Goal: Information Seeking & Learning: Learn about a topic

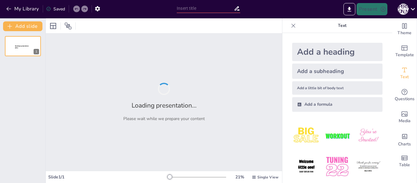
type input "Вчителі: Ключ до майбутнього освіти"
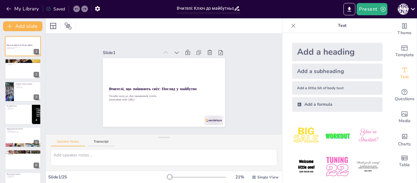
checkbox input "true"
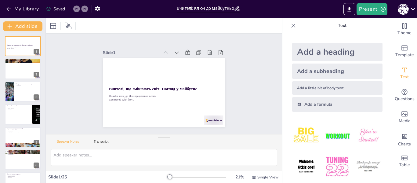
checkbox input "true"
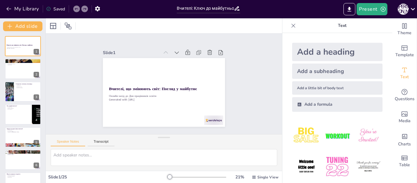
checkbox input "true"
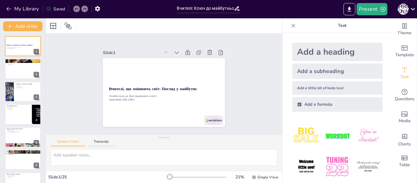
checkbox input "true"
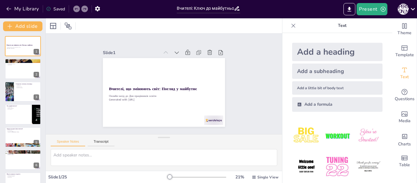
checkbox input "true"
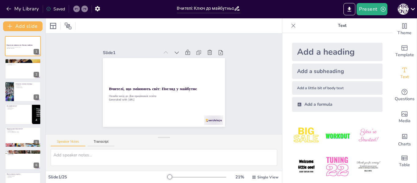
checkbox input "true"
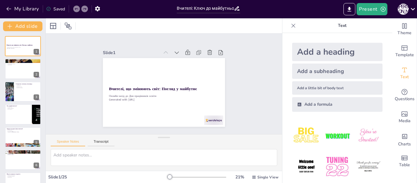
checkbox input "true"
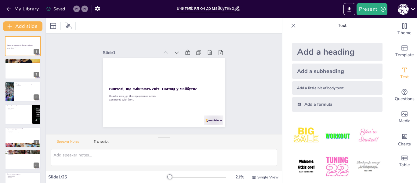
checkbox input "true"
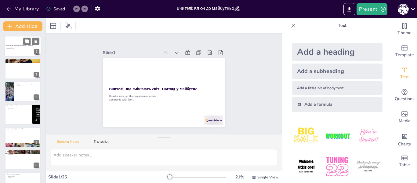
checkbox input "true"
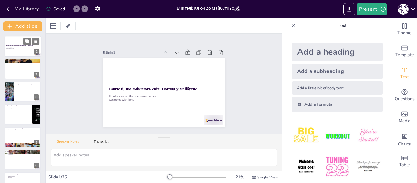
checkbox input "true"
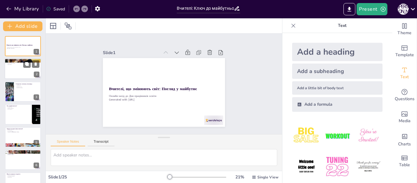
checkbox input "true"
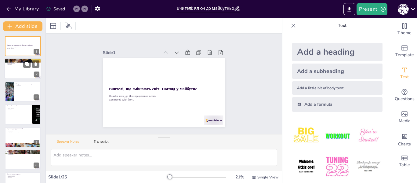
checkbox input "true"
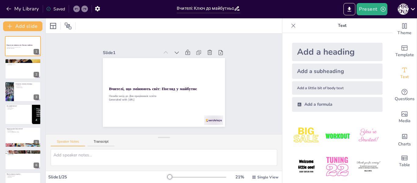
checkbox input "true"
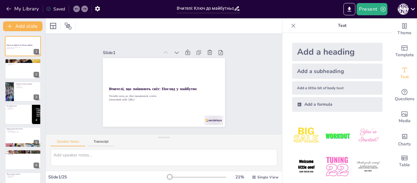
checkbox input "true"
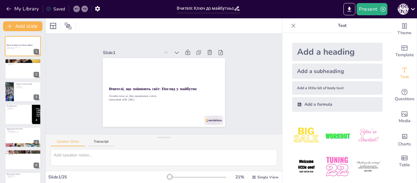
checkbox input "true"
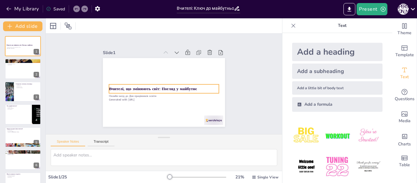
checkbox input "true"
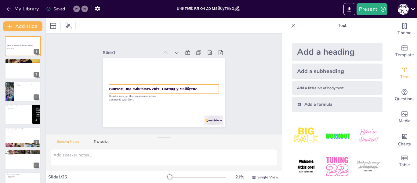
checkbox input "true"
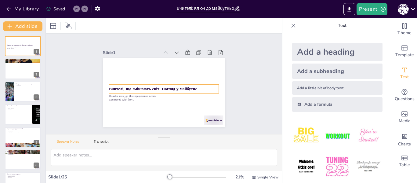
checkbox input "true"
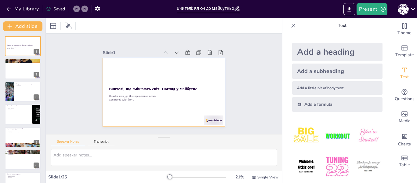
checkbox input "true"
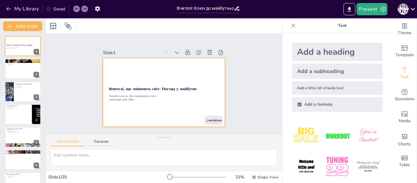
checkbox input "true"
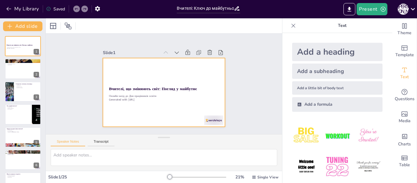
checkbox input "true"
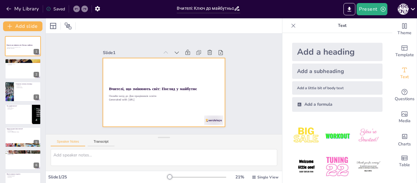
checkbox input "true"
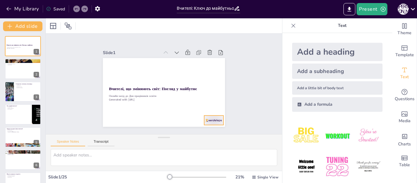
checkbox input "true"
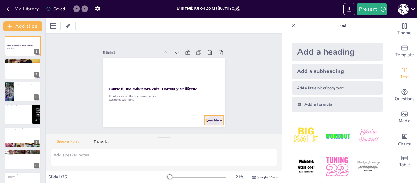
checkbox input "true"
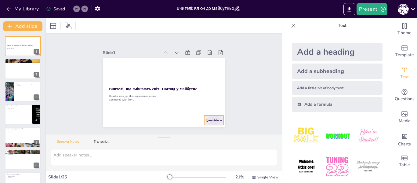
checkbox input "true"
click at [289, 25] on div at bounding box center [294, 26] width 10 height 10
checkbox input "true"
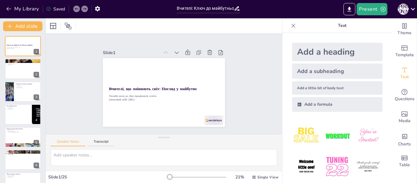
checkbox input "true"
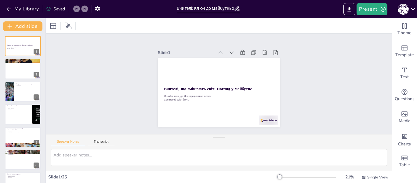
checkbox input "true"
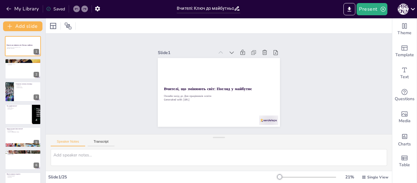
checkbox input "true"
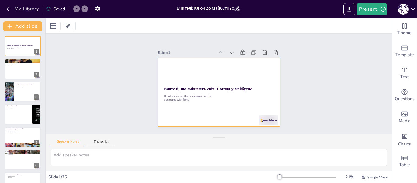
checkbox input "true"
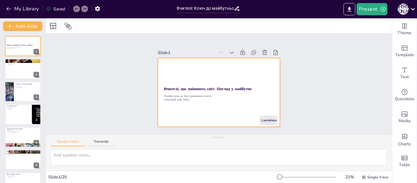
checkbox input "true"
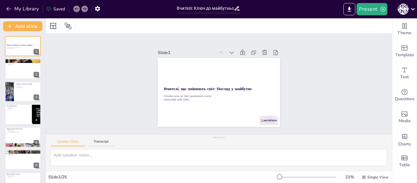
checkbox input "true"
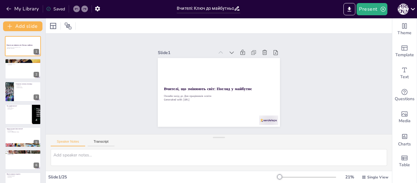
checkbox input "true"
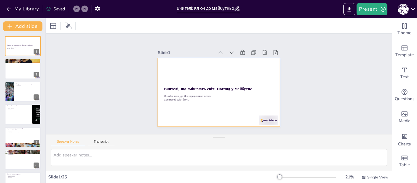
checkbox input "true"
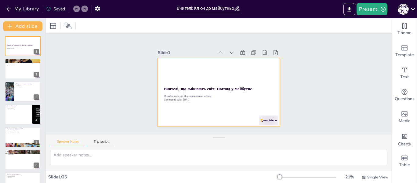
checkbox input "true"
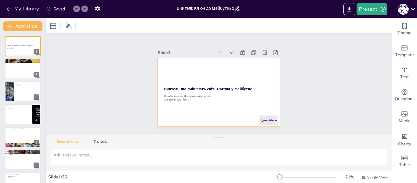
checkbox input "true"
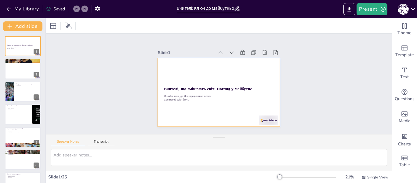
checkbox input "true"
click at [243, 103] on div at bounding box center [216, 91] width 140 height 112
checkbox input "true"
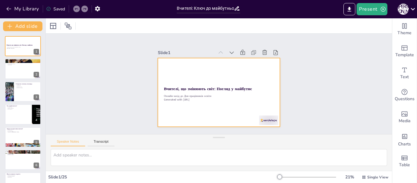
checkbox input "true"
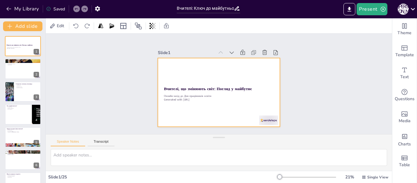
checkbox input "true"
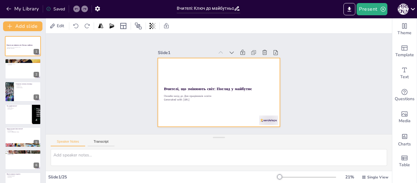
checkbox input "true"
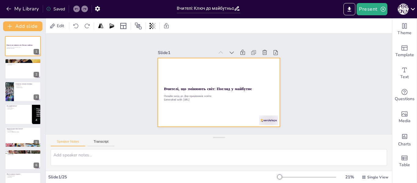
checkbox input "true"
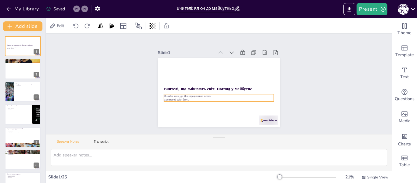
checkbox input "true"
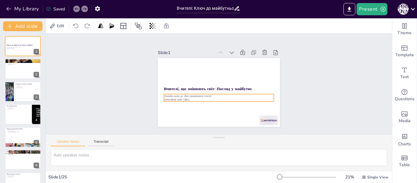
checkbox input "true"
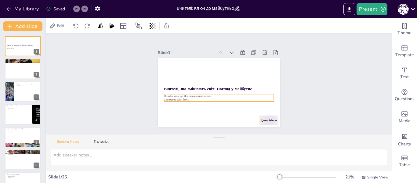
checkbox input "true"
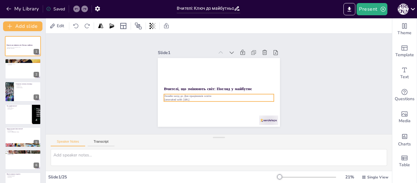
checkbox input "true"
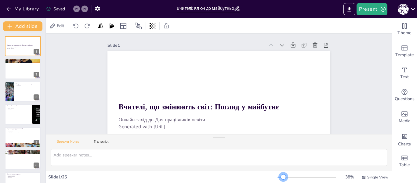
drag, startPoint x: 276, startPoint y: 177, endPoint x: 279, endPoint y: 178, distance: 4.0
click at [281, 178] on div at bounding box center [283, 176] width 5 height 5
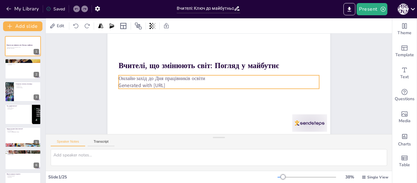
scroll to position [46, 0]
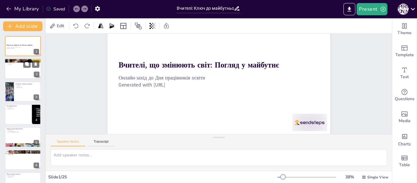
click at [17, 71] on div at bounding box center [23, 69] width 37 height 21
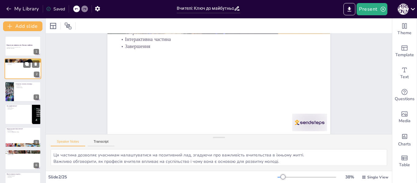
scroll to position [0, 0]
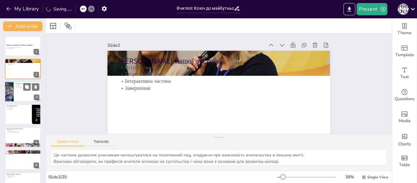
click at [18, 90] on div at bounding box center [23, 91] width 37 height 21
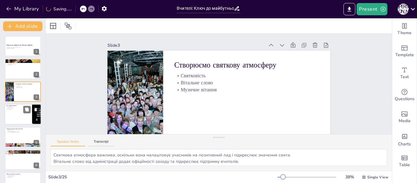
click at [20, 111] on div at bounding box center [23, 114] width 37 height 21
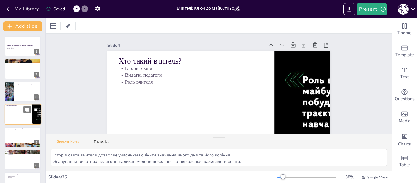
scroll to position [7, 0]
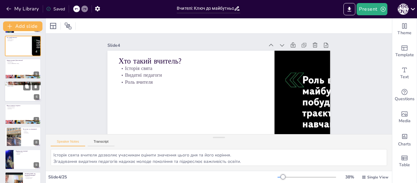
click at [22, 94] on div at bounding box center [23, 91] width 37 height 21
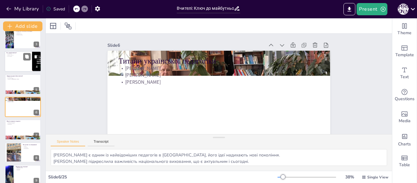
click at [17, 57] on div at bounding box center [23, 61] width 37 height 21
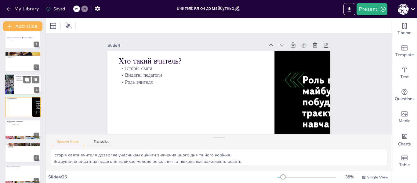
click at [20, 84] on div at bounding box center [23, 84] width 37 height 21
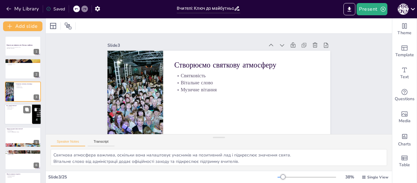
click at [21, 114] on div at bounding box center [23, 114] width 37 height 21
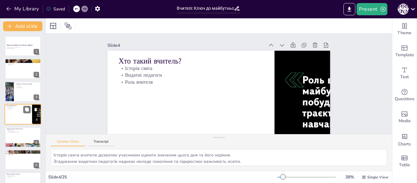
scroll to position [7, 0]
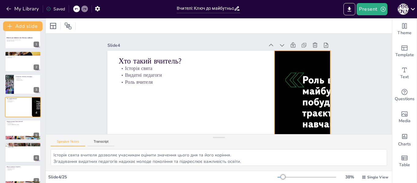
click at [303, 91] on div at bounding box center [277, 151] width 270 height 228
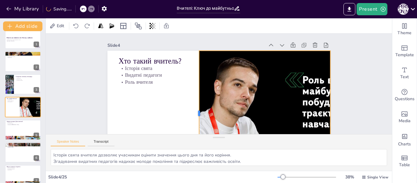
drag, startPoint x: 269, startPoint y: 112, endPoint x: 192, endPoint y: 113, distance: 77.3
click at [192, 113] on div at bounding box center [191, 108] width 31 height 124
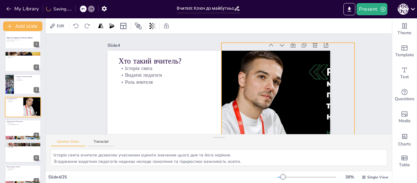
drag, startPoint x: 255, startPoint y: 103, endPoint x: 279, endPoint y: 95, distance: 25.4
click at [279, 95] on div at bounding box center [315, 137] width 267 height 193
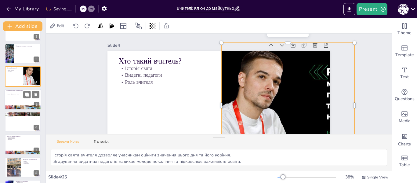
click at [17, 96] on div at bounding box center [23, 99] width 37 height 21
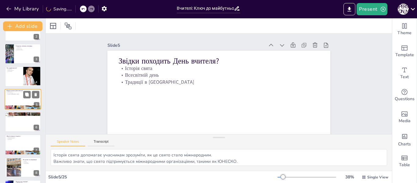
scroll to position [30, 0]
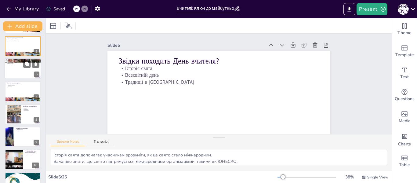
click at [13, 70] on div at bounding box center [23, 68] width 37 height 21
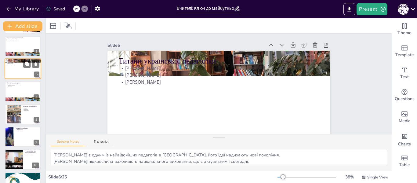
scroll to position [53, 0]
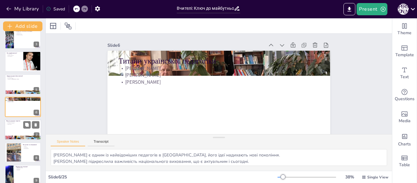
click at [13, 125] on div at bounding box center [23, 129] width 37 height 21
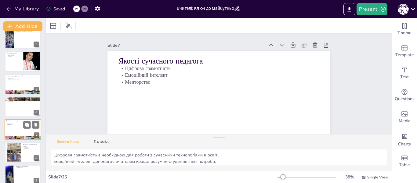
scroll to position [75, 0]
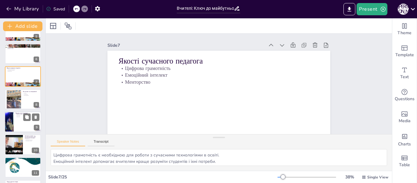
click at [22, 121] on div at bounding box center [23, 122] width 37 height 21
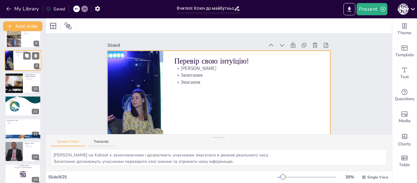
scroll to position [182, 0]
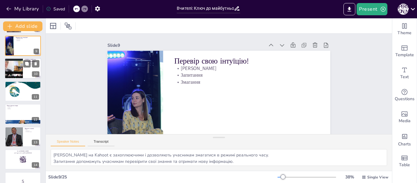
click at [20, 68] on div at bounding box center [13, 68] width 39 height 21
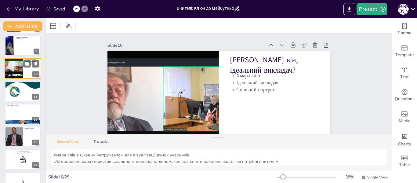
scroll to position [144, 0]
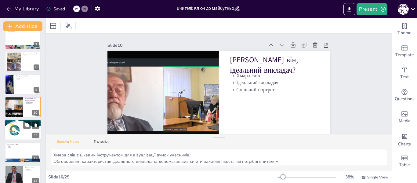
click at [22, 130] on div at bounding box center [22, 129] width 53 height 21
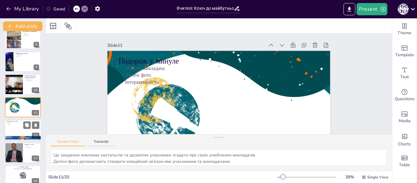
click at [21, 128] on div at bounding box center [23, 129] width 37 height 21
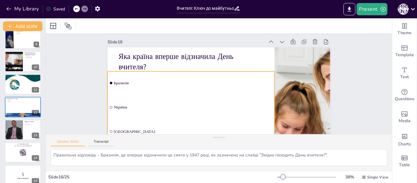
scroll to position [0, 0]
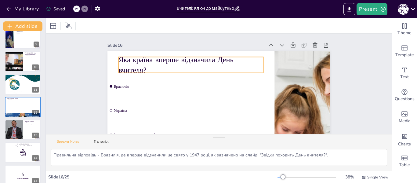
click at [141, 65] on p "Яка країна вперше відзначила День вчителя?" at bounding box center [191, 65] width 145 height 21
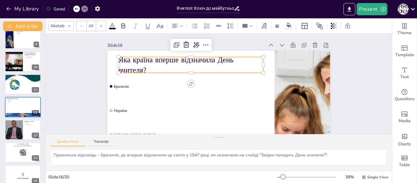
click at [155, 64] on p "Яка країна вперше відзначила День вчителя?" at bounding box center [196, 59] width 146 height 50
click at [126, 62] on p "Яка країна вперше відзначила День вчителя?" at bounding box center [198, 57] width 144 height 64
click at [123, 62] on p "Яка країна вперше відзначила День вчителя?" at bounding box center [196, 59] width 146 height 50
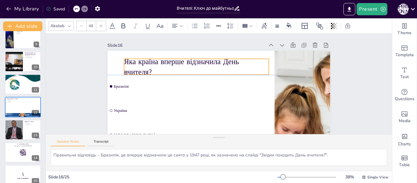
drag, startPoint x: 116, startPoint y: 60, endPoint x: 122, endPoint y: 62, distance: 5.8
click at [169, 62] on p "Яка країна вперше відзначила День вчителя?" at bounding box center [220, 56] width 102 height 130
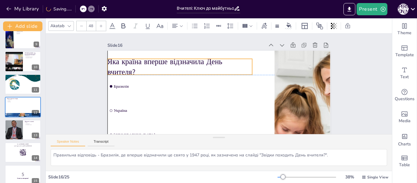
drag, startPoint x: 149, startPoint y: 70, endPoint x: 134, endPoint y: 71, distance: 15.0
click at [134, 71] on p "Яка країна вперше відзначила День вчителя?" at bounding box center [190, 52] width 141 height 78
click at [132, 70] on p "Яка країна вперше відзначила День вчителя?" at bounding box center [182, 63] width 146 height 36
click at [208, 70] on p "Яка країна вперше відзначила День вчителя?" at bounding box center [253, 59] width 90 height 136
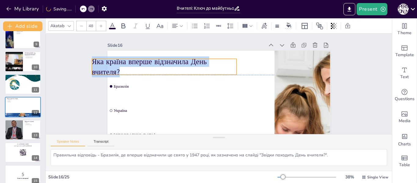
drag, startPoint x: 132, startPoint y: 70, endPoint x: 116, endPoint y: 70, distance: 15.3
click at [116, 70] on p "Яка країна вперше відзначила День вчителя?" at bounding box center [176, 46] width 141 height 78
copy p "Яка країна вперше відзначила День вчителя?"
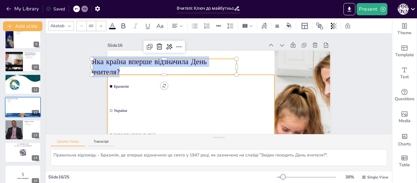
click at [118, 87] on span "Бразилія" at bounding box center [194, 78] width 153 height 53
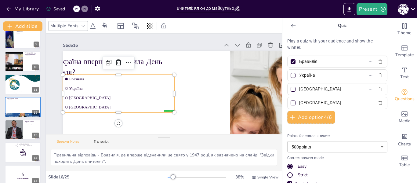
click at [85, 108] on span "[GEOGRAPHIC_DATA]" at bounding box center [115, 83] width 92 height 56
click at [85, 108] on span "[GEOGRAPHIC_DATA]" at bounding box center [116, 93] width 100 height 36
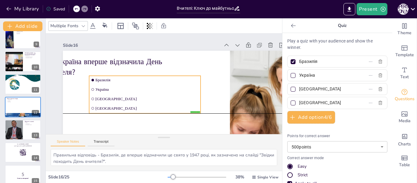
drag, startPoint x: 125, startPoint y: 84, endPoint x: 105, endPoint y: 80, distance: 20.8
click at [152, 83] on ul "Бразилія [GEOGRAPHIC_DATA] [GEOGRAPHIC_DATA] [GEOGRAPHIC_DATA]" at bounding box center [143, 91] width 117 height 60
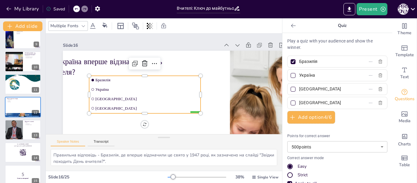
click at [103, 81] on span "Бразилія" at bounding box center [149, 75] width 100 height 36
click at [103, 81] on span "Бразилія" at bounding box center [150, 73] width 96 height 46
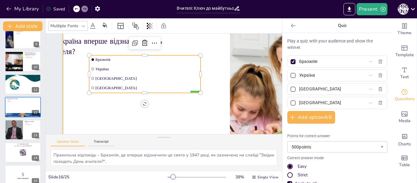
scroll to position [31, 0]
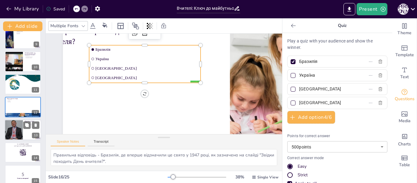
click at [17, 132] on div at bounding box center [14, 130] width 18 height 23
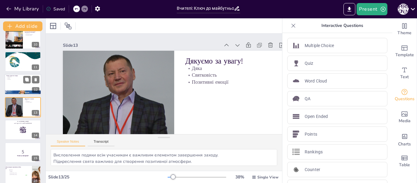
click at [26, 84] on div at bounding box center [23, 84] width 37 height 21
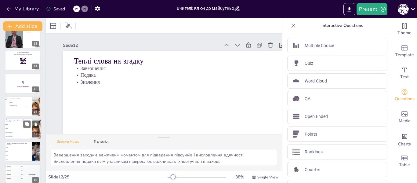
click at [14, 129] on li "Україна" at bounding box center [19, 129] width 28 height 4
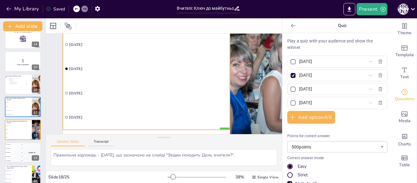
scroll to position [16, 0]
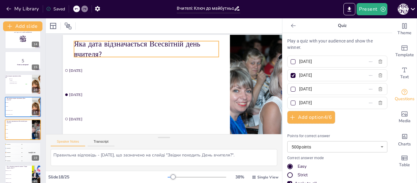
click at [112, 45] on p "Яка дата відзначається Всесвітній день вчителя?" at bounding box center [154, 46] width 146 height 50
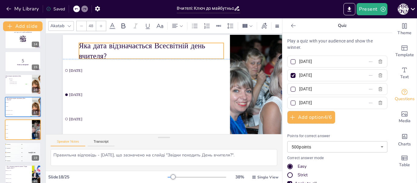
drag, startPoint x: 104, startPoint y: 45, endPoint x: 108, endPoint y: 46, distance: 4.9
click at [108, 47] on p "Яка дата відзначається Всесвітній день вчителя?" at bounding box center [162, 48] width 144 height 64
click at [108, 45] on p "Яка дата відзначається Всесвітній день вчителя?" at bounding box center [158, 49] width 146 height 50
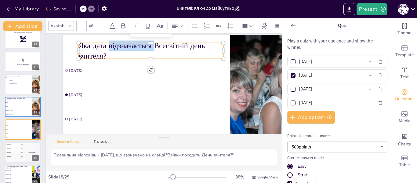
click at [108, 45] on p "Яка дата відзначається Всесвітній день вчителя?" at bounding box center [169, 49] width 136 height 90
click at [110, 47] on p "Яка дата відзначається Всесвітній день вчителя?" at bounding box center [155, 50] width 146 height 36
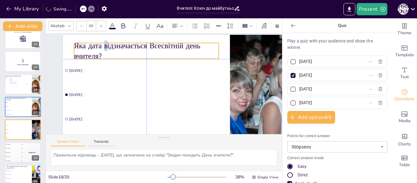
click at [106, 46] on p "Яка дата відзначається Всесвітній день вчителя?" at bounding box center [158, 47] width 144 height 64
click at [106, 46] on p "Яка дата відзначається Всесвітній день вчителя?" at bounding box center [161, 47] width 141 height 78
click at [106, 46] on p "Яка дата відзначається Всесвітній день вчителя?" at bounding box center [154, 48] width 146 height 50
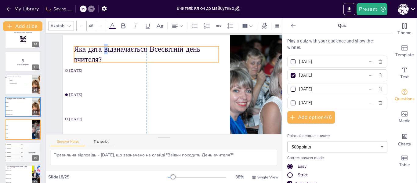
drag, startPoint x: 105, startPoint y: 46, endPoint x: 107, endPoint y: 48, distance: 3.5
click at [107, 48] on p "Яка дата відзначається Всесвітній день вчителя?" at bounding box center [150, 53] width 146 height 36
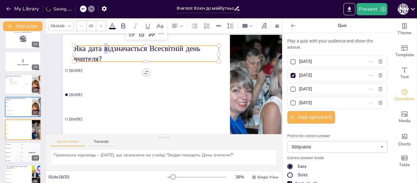
click at [107, 49] on p "Яка дата відзначається Всесвітній день вчителя?" at bounding box center [150, 52] width 146 height 36
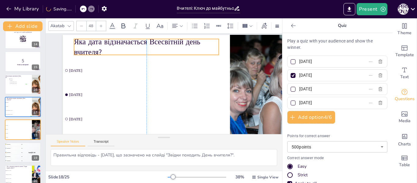
drag, startPoint x: 105, startPoint y: 50, endPoint x: 104, endPoint y: 43, distance: 6.8
click at [104, 43] on p "Яка дата відзначається Всесвітній день вчителя?" at bounding box center [159, 43] width 144 height 64
click at [105, 42] on p "Яка дата відзначається Всесвітній день вчителя?" at bounding box center [159, 43] width 144 height 64
click at [105, 42] on p "Яка дата відзначається Всесвітній день вчителя?" at bounding box center [155, 44] width 146 height 50
click at [139, 44] on p "Яка дата відзначається Всесвітній день вчителя?" at bounding box center [150, 46] width 146 height 36
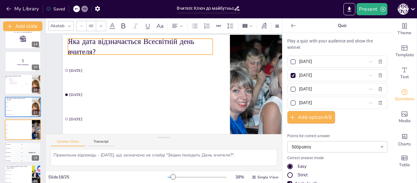
drag, startPoint x: 105, startPoint y: 41, endPoint x: 99, endPoint y: 40, distance: 6.4
click at [99, 40] on p "Яка дата відзначається Всесвітній день вчителя?" at bounding box center [149, 42] width 146 height 50
click at [105, 42] on p "Яка дата відзначається Всесвітній день вчителя?" at bounding box center [144, 44] width 146 height 36
click at [105, 42] on p "Яка дата відзначається Всесвітній день вчителя?" at bounding box center [157, 40] width 141 height 78
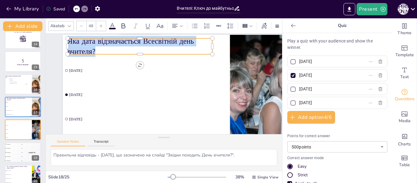
click at [102, 42] on p "Яка дата відзначається Всесвітній день вчителя?" at bounding box center [153, 41] width 144 height 64
copy p "Яка дата відзначається Всесвітній день вчителя?"
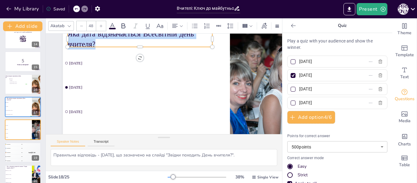
scroll to position [0, 0]
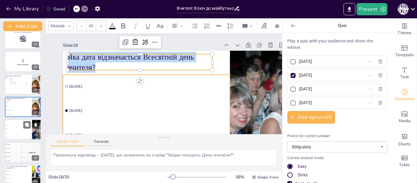
click at [11, 129] on span "[DATE]" at bounding box center [19, 129] width 26 height 1
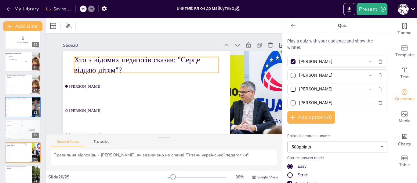
click at [116, 60] on p "Хто з відомих педагогів сказав: "Серце віддаю дітям"?" at bounding box center [151, 61] width 146 height 50
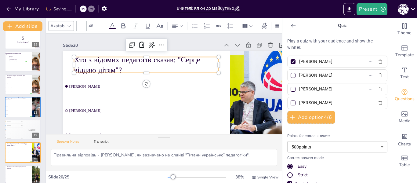
click at [116, 60] on p "Хто з відомих педагогів сказав: "Серце віддаю дітям"?" at bounding box center [153, 60] width 144 height 64
click at [116, 60] on p "Хто з відомих педагогів сказав: "Серце віддаю дітям"?" at bounding box center [164, 58] width 122 height 112
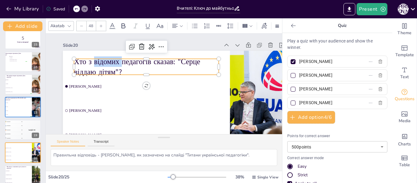
click at [116, 60] on p "Хто з відомих педагогів сказав: "Серце віддаю дітям"?" at bounding box center [158, 60] width 136 height 90
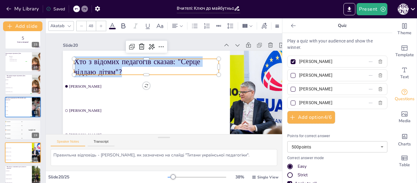
click at [116, 60] on p "Хто з відомих педагогів сказав: "Серце віддаю дітям"?" at bounding box center [155, 61] width 141 height 78
click at [116, 60] on p "Хто з відомих педагогів сказав: "Серце віддаю дітям"?" at bounding box center [153, 62] width 144 height 64
copy p "Хто з відомих педагогів сказав: "Серце віддаю дітям"?"
click at [85, 111] on span "[PERSON_NAME]" at bounding box center [146, 108] width 159 height 21
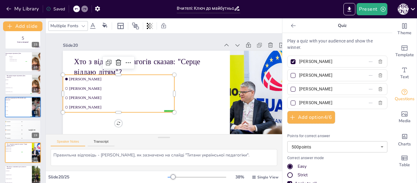
click at [85, 111] on li "[PERSON_NAME]" at bounding box center [113, 92] width 109 height 42
click at [85, 89] on span "[PERSON_NAME]" at bounding box center [123, 70] width 96 height 46
click at [85, 89] on span "[PERSON_NAME]" at bounding box center [120, 83] width 103 height 15
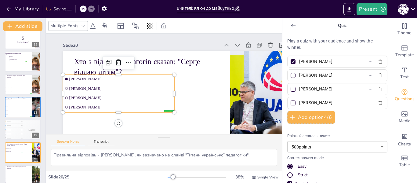
click at [88, 89] on span "[PERSON_NAME]" at bounding box center [122, 75] width 100 height 36
click at [88, 89] on span "[PERSON_NAME]" at bounding box center [123, 70] width 96 height 46
click at [14, 130] on div "🥉 Participant 3 300" at bounding box center [14, 130] width 18 height 4
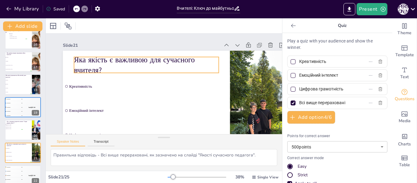
click at [105, 61] on p "Яка якість є важливою для сучасного вчителя?" at bounding box center [155, 59] width 141 height 78
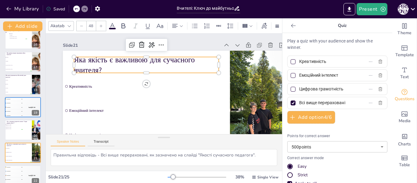
click at [105, 61] on p "Яка якість є важливою для сучасного вчителя?" at bounding box center [153, 60] width 144 height 65
click at [105, 61] on p "Яка якість є важливою для сучасного вчителя?" at bounding box center [158, 58] width 136 height 90
click at [105, 61] on p "Яка якість є важливою для сучасного вчителя?" at bounding box center [155, 59] width 141 height 78
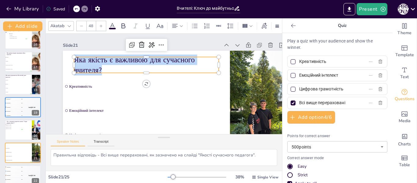
click at [105, 61] on p "Яка якість є важливою для сучасного вчителя?" at bounding box center [148, 63] width 146 height 36
click at [105, 61] on p "Яка якість є важливою для сучасного вчителя?" at bounding box center [151, 61] width 146 height 50
copy p "Яка якість є важливою для сучасного вчителя?"
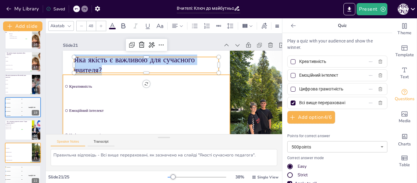
click at [78, 86] on span "Креативність" at bounding box center [148, 83] width 156 height 38
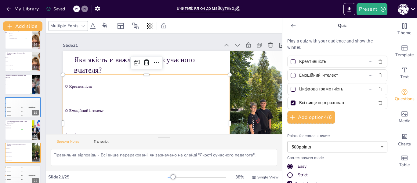
click at [78, 86] on span "Креативність" at bounding box center [148, 84] width 159 height 21
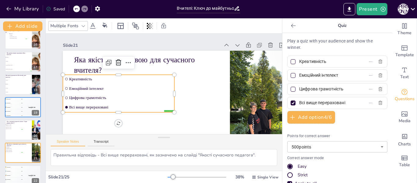
click at [79, 79] on span "Креативність" at bounding box center [127, 62] width 96 height 46
click at [79, 79] on span "Креативність" at bounding box center [123, 70] width 102 height 26
click at [79, 79] on span "Креативність" at bounding box center [125, 66] width 100 height 36
click at [79, 79] on span "Креативність" at bounding box center [123, 70] width 102 height 26
click at [79, 79] on span "Креативність" at bounding box center [127, 62] width 96 height 46
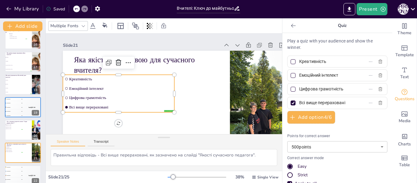
click at [78, 79] on span "Креативність" at bounding box center [121, 75] width 103 height 16
click at [18, 82] on li "[DATE]" at bounding box center [19, 84] width 28 height 4
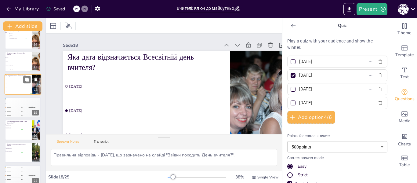
scroll to position [325, 0]
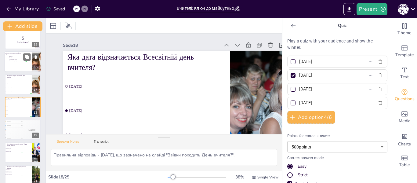
click at [19, 57] on span "Україна" at bounding box center [18, 57] width 17 height 1
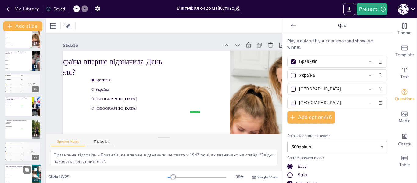
scroll to position [424, 0]
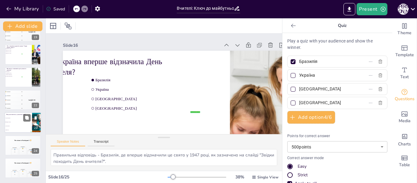
click at [20, 121] on li "Викладач і ментор" at bounding box center [19, 122] width 28 height 4
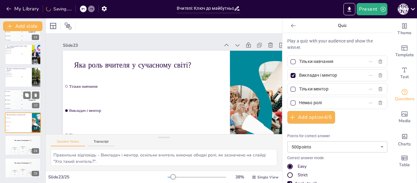
click at [17, 99] on div "🥉 Participant 3 300" at bounding box center [14, 100] width 18 height 4
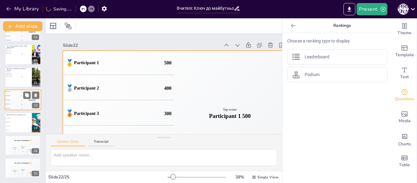
scroll to position [416, 0]
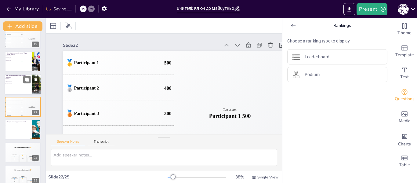
click at [17, 78] on span "Креативність" at bounding box center [14, 78] width 17 height 1
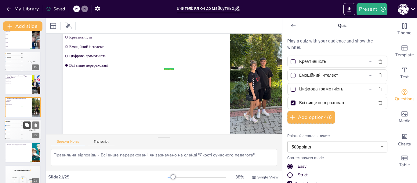
scroll to position [46, 0]
click at [22, 129] on div "🥉 Participant 3 300" at bounding box center [14, 130] width 18 height 4
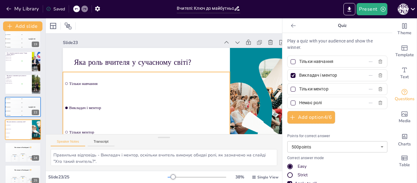
scroll to position [0, 0]
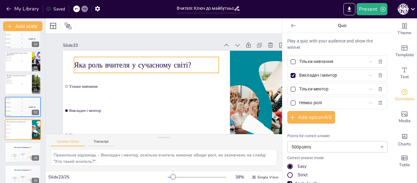
click at [123, 62] on p "Яка роль вчителя у сучасному світі?" at bounding box center [151, 62] width 144 height 40
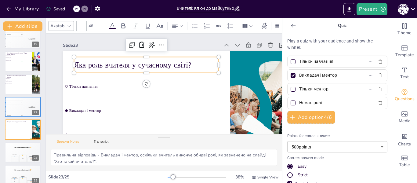
click at [123, 62] on p "Яка роль вчителя у сучасному світі?" at bounding box center [153, 60] width 141 height 55
click at [123, 64] on p "Яка роль вчителя у сучасному світі?" at bounding box center [158, 59] width 131 height 82
click at [123, 64] on p "Яка роль вчителя у сучасному світі?" at bounding box center [155, 59] width 137 height 68
click at [123, 64] on p "Яка роль вчителя у сучасному світі?" at bounding box center [158, 59] width 131 height 82
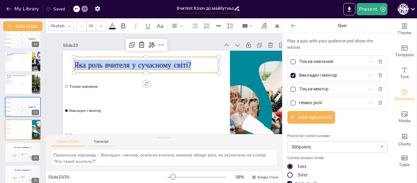
click at [123, 64] on p "Яка роль вчителя у сучасному світі?" at bounding box center [155, 59] width 137 height 68
click at [123, 64] on p "Яка роль вчителя у сучасному світі?" at bounding box center [153, 60] width 141 height 55
copy p "Яка роль вчителя у сучасному світі?"
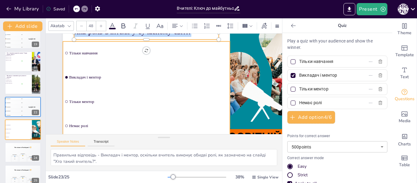
scroll to position [46, 0]
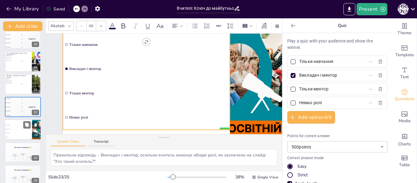
click at [17, 128] on li "Викладач і ментор" at bounding box center [19, 129] width 28 height 4
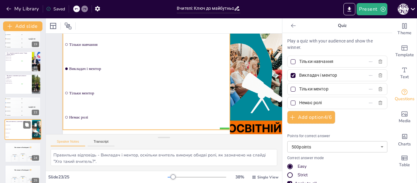
scroll to position [30, 0]
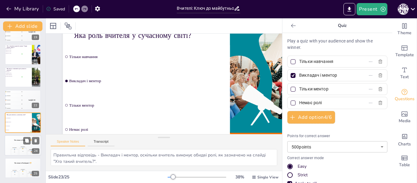
click at [17, 146] on div "Participant 2 🥈 400" at bounding box center [15, 150] width 8 height 9
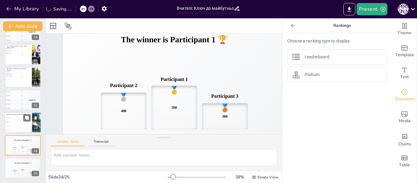
scroll to position [46, 0]
click at [11, 126] on span "Тільки ментор" at bounding box center [19, 126] width 26 height 1
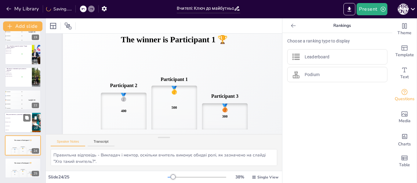
scroll to position [0, 0]
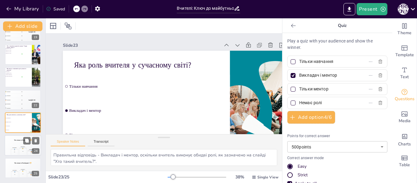
click at [18, 148] on div "Participant 2 🥈 400" at bounding box center [15, 150] width 8 height 9
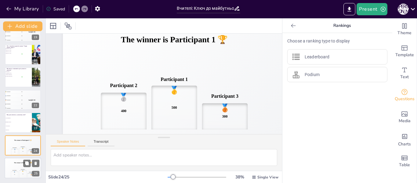
click at [18, 167] on div "The winner is Participant 1 🏆" at bounding box center [23, 163] width 37 height 10
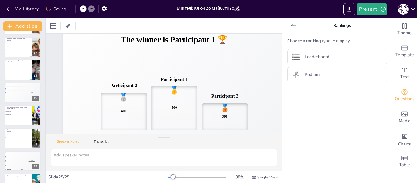
scroll to position [46, 0]
